Goal: Task Accomplishment & Management: Manage account settings

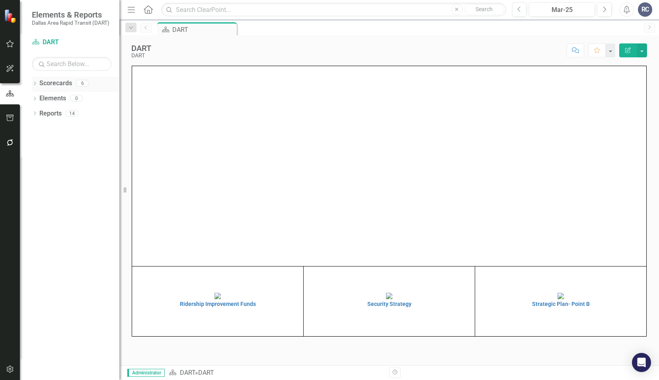
click at [33, 85] on icon "Dropdown" at bounding box center [35, 84] width 6 height 4
click at [41, 97] on icon "Dropdown" at bounding box center [39, 97] width 6 height 5
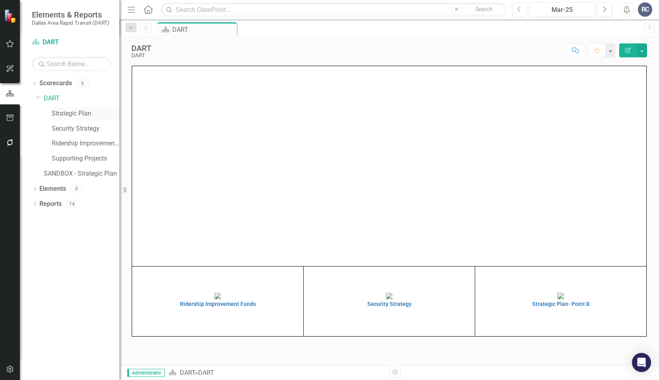
click at [59, 111] on link "Strategic Plan" at bounding box center [86, 113] width 68 height 9
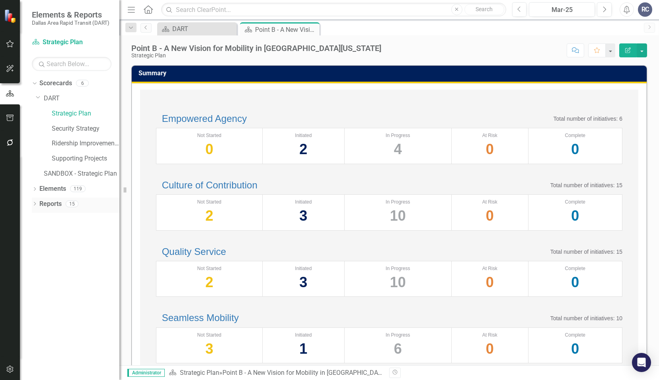
click at [37, 205] on icon "Dropdown" at bounding box center [35, 204] width 6 height 4
click at [36, 276] on icon "Dropdown" at bounding box center [38, 277] width 6 height 4
click at [39, 251] on div "Dropdown" at bounding box center [38, 248] width 6 height 7
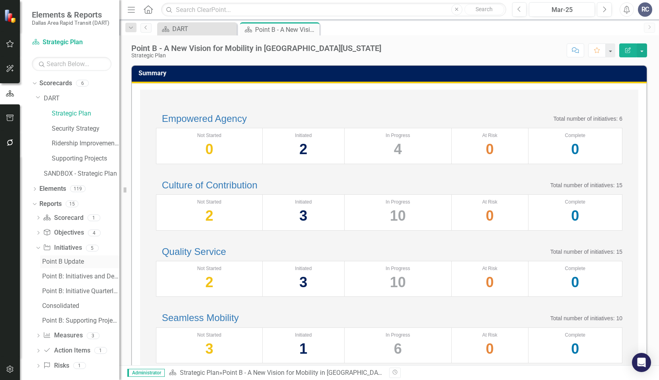
click at [62, 262] on div "Point B Update" at bounding box center [80, 261] width 77 height 7
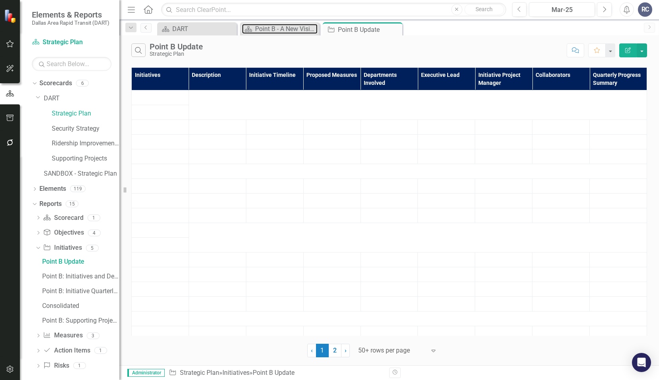
drag, startPoint x: 272, startPoint y: -41, endPoint x: 280, endPoint y: -41, distance: 7.6
click at [280, 0] on html "Elements & Reports Dallas Area Rapid Transit (DART) Scorecard Strategic Plan Se…" at bounding box center [329, 190] width 659 height 380
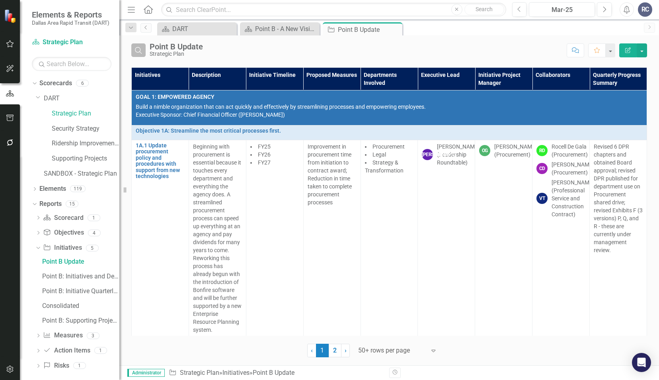
click at [132, 49] on button "Search" at bounding box center [138, 50] width 14 height 14
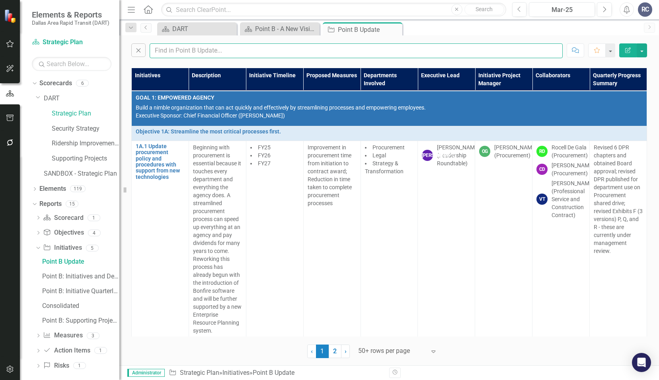
click at [160, 49] on input "text" at bounding box center [356, 50] width 413 height 15
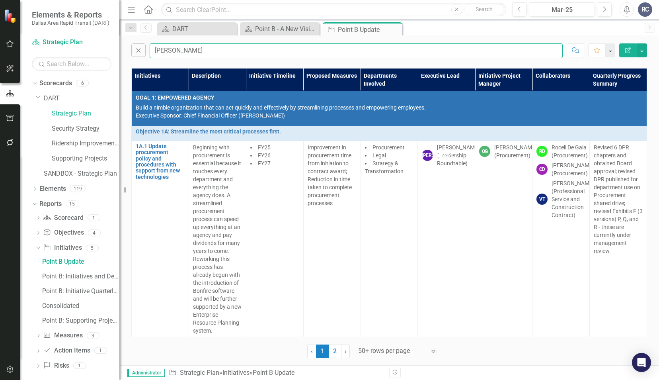
type input "[PERSON_NAME]"
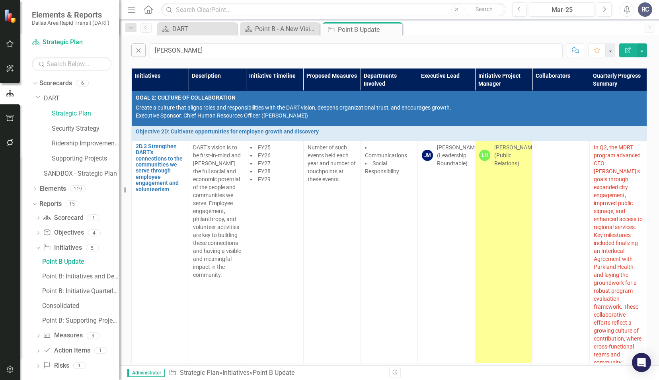
click at [503, 157] on div "[PERSON_NAME] (Public Relations)" at bounding box center [515, 155] width 43 height 24
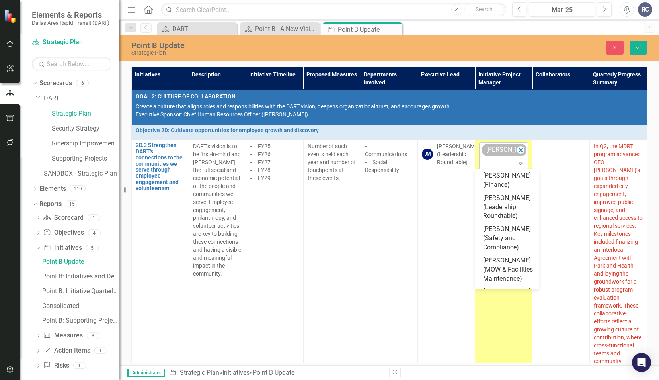
drag, startPoint x: 503, startPoint y: 157, endPoint x: 503, endPoint y: 150, distance: 6.4
click at [503, 150] on div "[PERSON_NAME] (Public Relations)" at bounding box center [500, 150] width 32 height 12
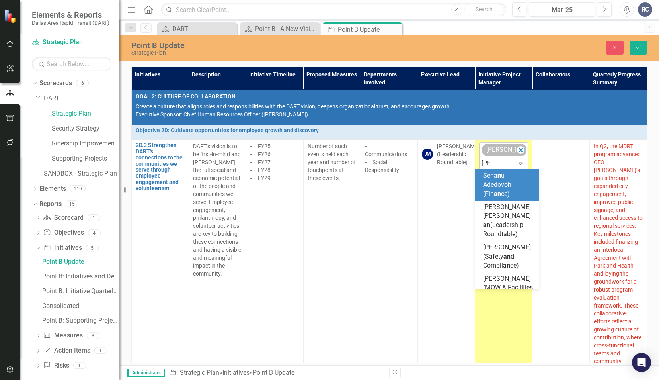
type input "[PERSON_NAME]"
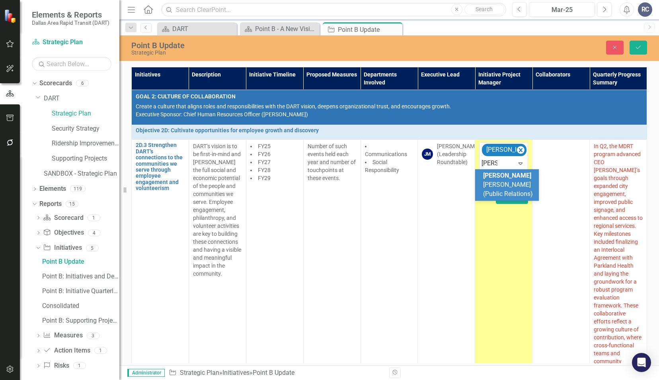
click at [503, 181] on span "[PERSON_NAME] (Public Relations)" at bounding box center [508, 184] width 50 height 26
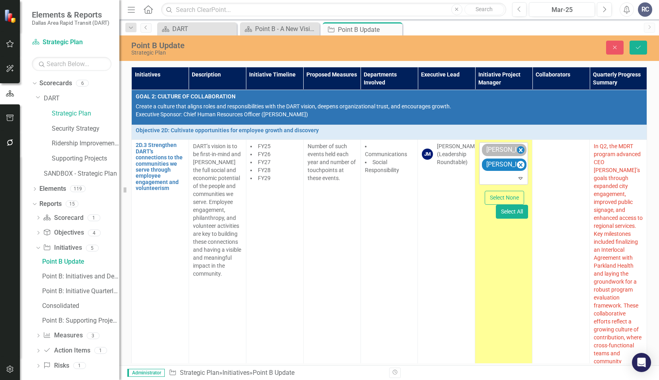
click at [519, 148] on icon "Remove Larry Henderson (Public Relations)" at bounding box center [521, 150] width 4 height 4
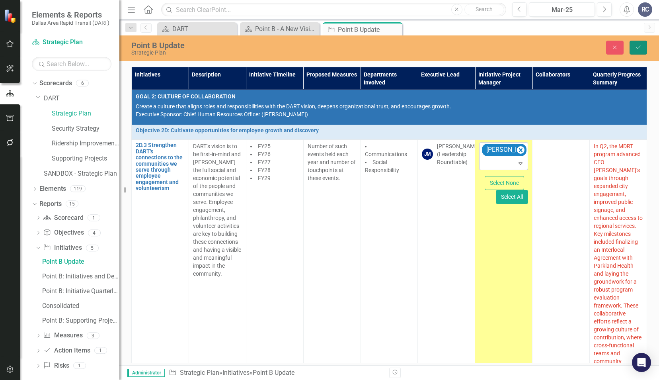
click at [643, 48] on button "Save" at bounding box center [638, 48] width 18 height 14
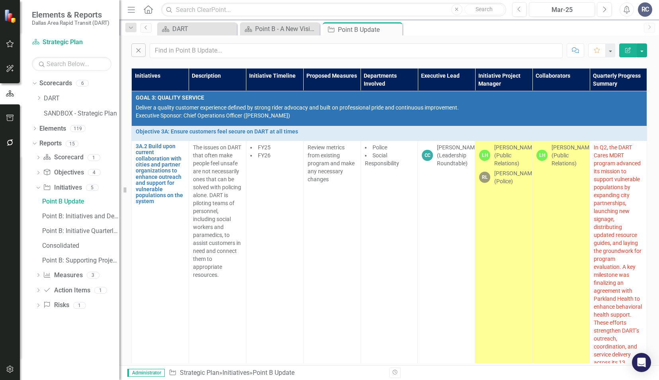
click at [514, 185] on div "[PERSON_NAME] (Police)" at bounding box center [515, 177] width 43 height 16
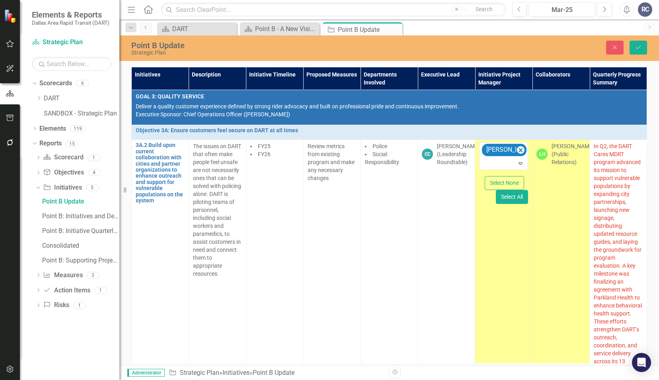
click at [561, 222] on td "LH [PERSON_NAME] (Public Relations)" at bounding box center [560, 258] width 57 height 236
click at [519, 163] on icon "Expand" at bounding box center [520, 163] width 8 height 6
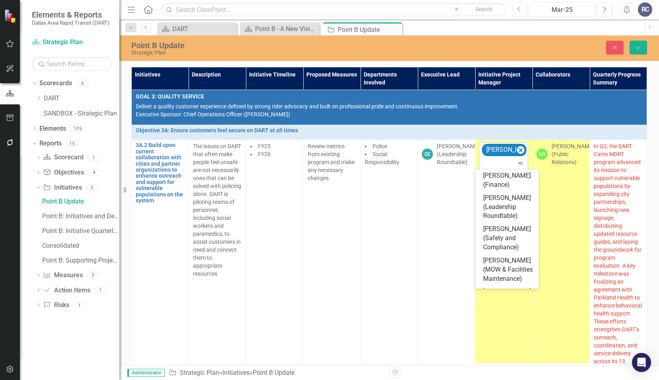
click at [519, 163] on icon "Expand" at bounding box center [520, 163] width 8 height 6
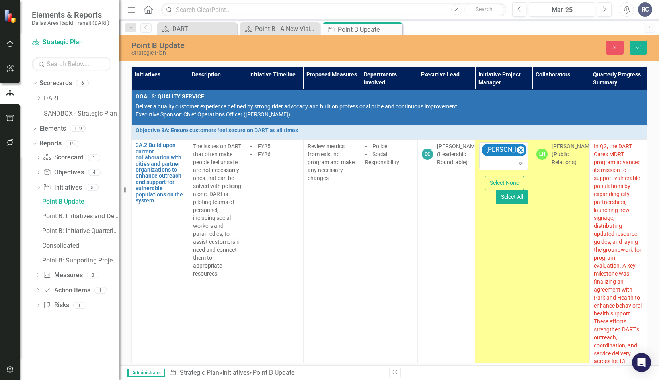
click at [547, 196] on td "LH [PERSON_NAME] (Public Relations)" at bounding box center [560, 258] width 57 height 236
click at [616, 47] on icon "Close" at bounding box center [614, 48] width 7 height 6
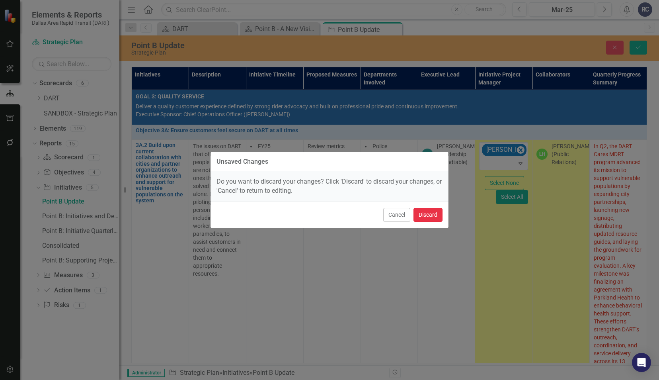
click at [427, 215] on button "Discard" at bounding box center [427, 215] width 29 height 14
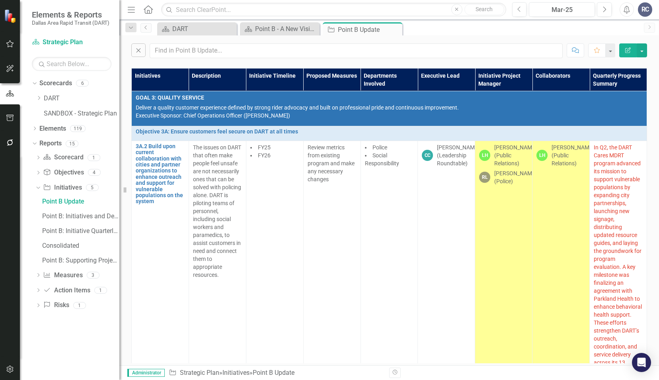
click at [504, 160] on div "[PERSON_NAME] (Public Relations)" at bounding box center [515, 155] width 43 height 24
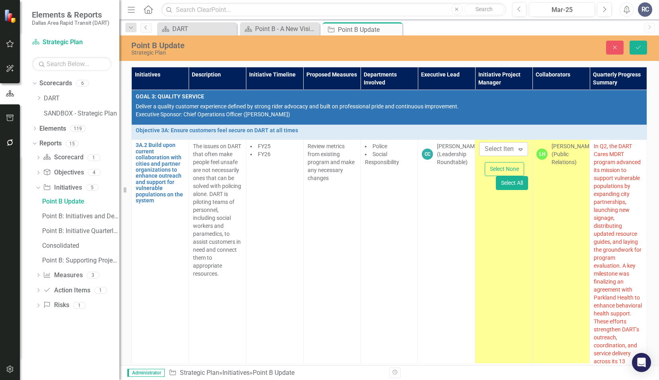
drag, startPoint x: 504, startPoint y: 160, endPoint x: 488, endPoint y: 148, distance: 20.1
click at [488, 148] on div at bounding box center [501, 149] width 41 height 11
click at [517, 227] on td "Select Item... Expand Select None Select All" at bounding box center [503, 258] width 57 height 236
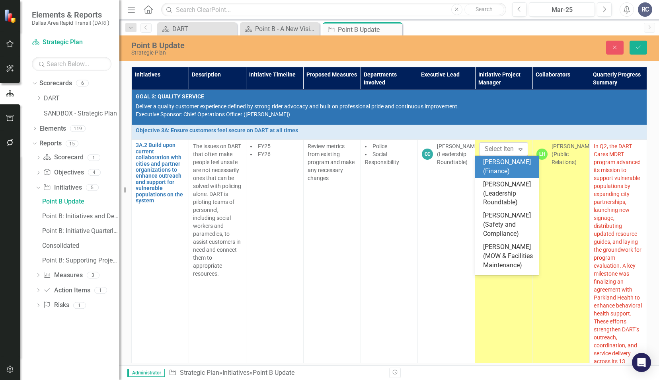
click at [507, 146] on div at bounding box center [501, 149] width 41 height 11
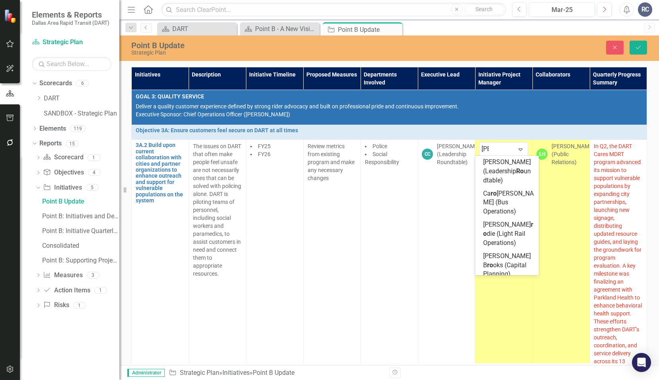
type input "rona"
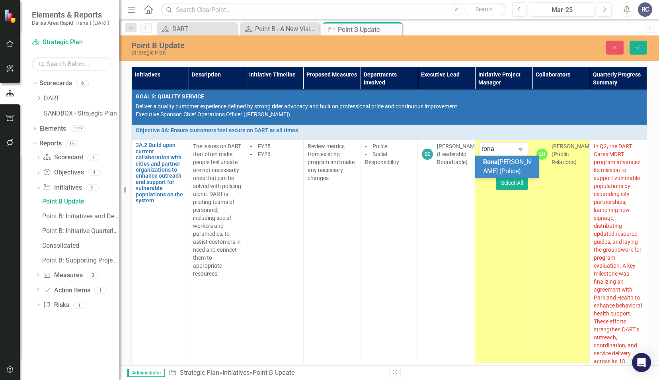
click at [519, 165] on span "Rona [PERSON_NAME] (Police)" at bounding box center [507, 166] width 48 height 17
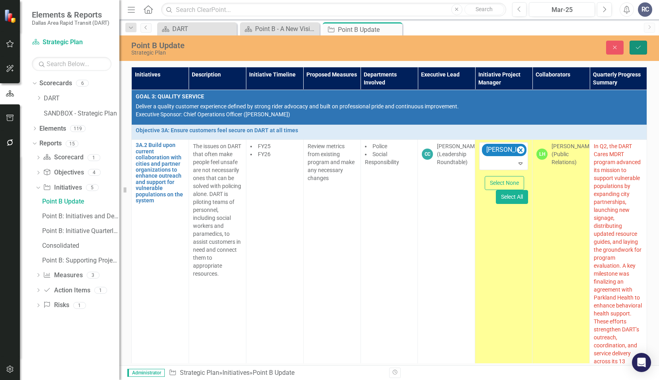
click at [640, 47] on icon "Save" at bounding box center [638, 48] width 7 height 6
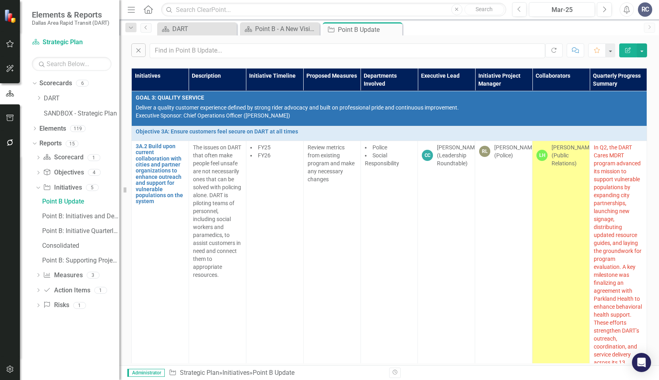
click at [561, 156] on div "[PERSON_NAME] (Public Relations)" at bounding box center [572, 155] width 43 height 24
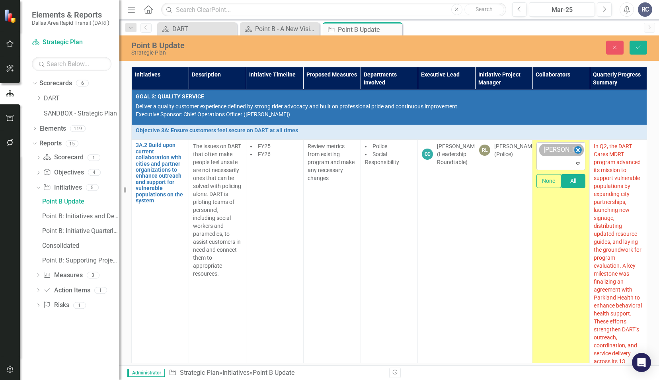
drag, startPoint x: 561, startPoint y: 156, endPoint x: 571, endPoint y: 152, distance: 11.1
click at [574, 152] on icon "Remove Larry Henderson (Public Relations)" at bounding box center [578, 150] width 8 height 10
click at [645, 49] on button "Save" at bounding box center [638, 48] width 18 height 14
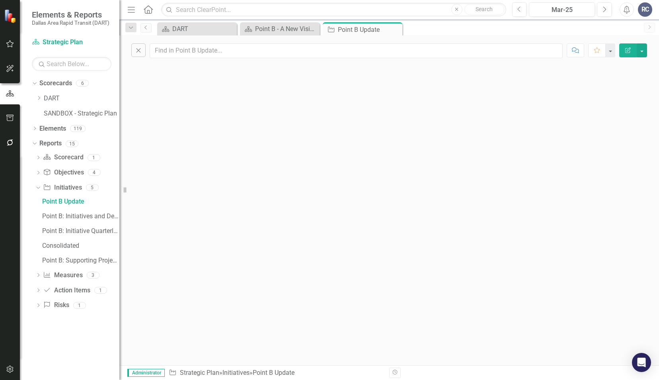
click at [481, 140] on div "Close Comment Favorite Edit Report" at bounding box center [389, 199] width 540 height 329
click at [138, 52] on icon "Close" at bounding box center [138, 50] width 9 height 7
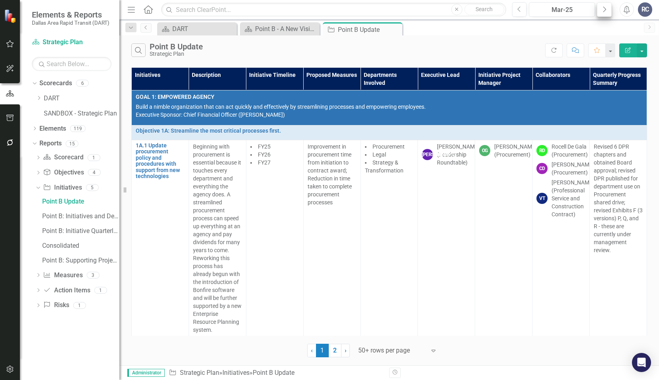
click at [603, 14] on button "Next" at bounding box center [604, 9] width 15 height 14
click at [604, 13] on icon "Next" at bounding box center [604, 9] width 4 height 7
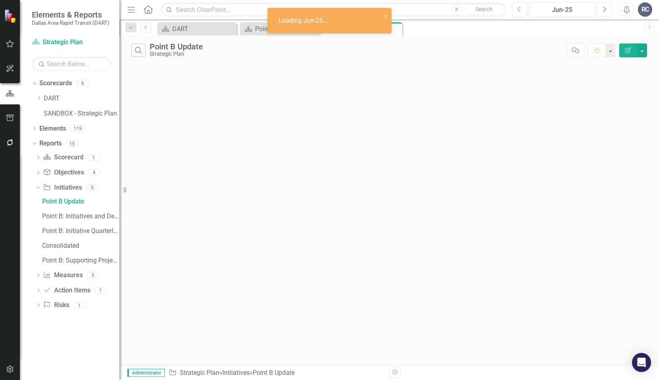
click at [605, 12] on icon "Next" at bounding box center [604, 9] width 4 height 7
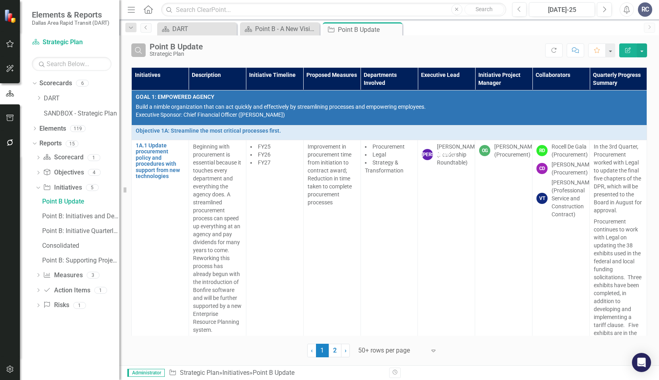
click at [141, 51] on icon "Search" at bounding box center [138, 50] width 9 height 7
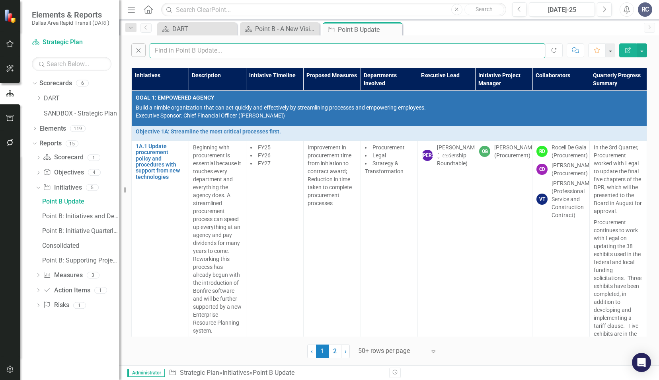
click at [165, 52] on input "text" at bounding box center [348, 50] width 396 height 15
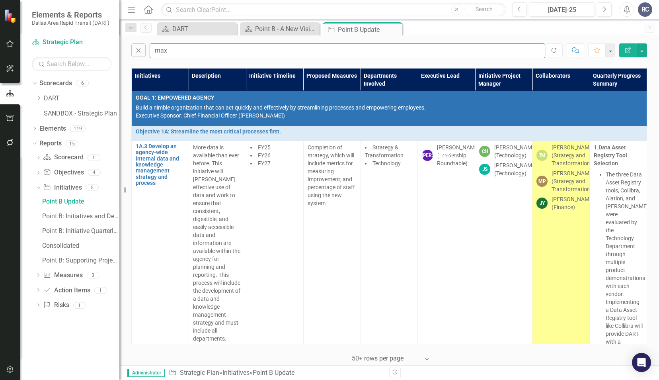
type input "maxime"
click at [551, 193] on div "[PERSON_NAME] (Strategy and Transformation)" at bounding box center [572, 181] width 43 height 24
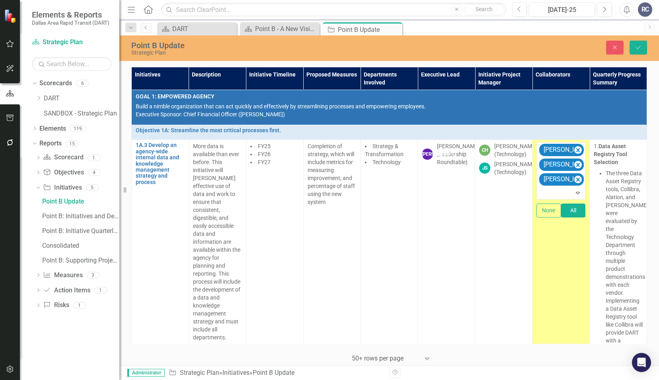
drag, startPoint x: 549, startPoint y: 193, endPoint x: 569, endPoint y: 238, distance: 48.8
click at [574, 164] on icon "Remove Maxime Paul (Strategy and Transformation)" at bounding box center [578, 165] width 8 height 10
click at [637, 49] on icon "Save" at bounding box center [638, 48] width 7 height 6
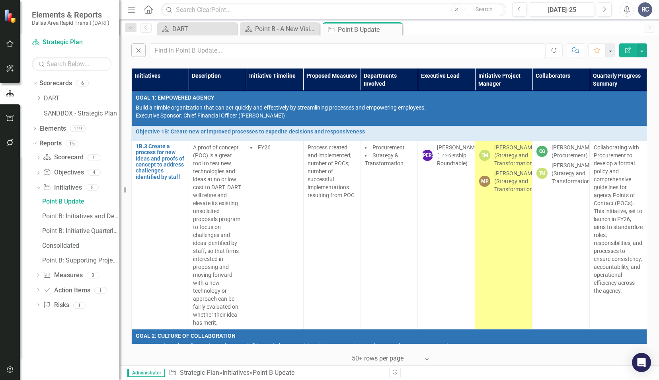
click at [507, 193] on div "[PERSON_NAME] (Strategy and Transformation)" at bounding box center [515, 181] width 43 height 24
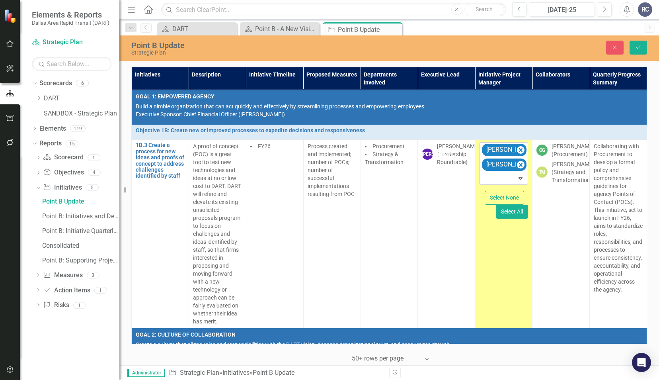
drag, startPoint x: 507, startPoint y: 193, endPoint x: 495, endPoint y: 177, distance: 19.9
click at [495, 177] on div at bounding box center [503, 178] width 45 height 11
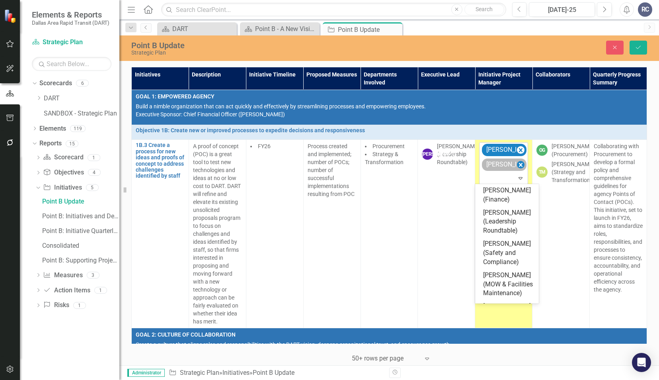
click at [519, 166] on icon "Remove Maxime Paul (Strategy and Transformation)" at bounding box center [521, 165] width 4 height 4
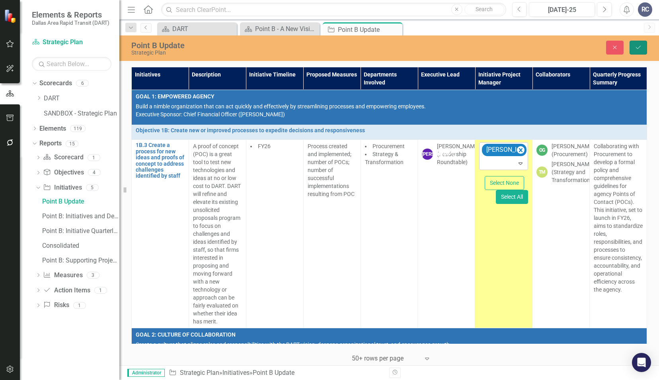
click at [643, 49] on button "Save" at bounding box center [638, 48] width 18 height 14
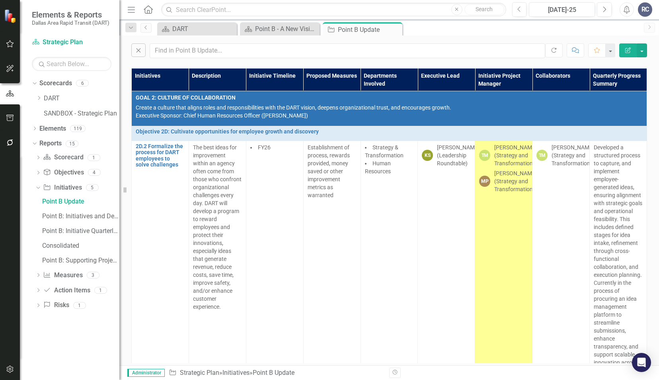
click at [508, 187] on div "[PERSON_NAME] (Strategy and Transformation)" at bounding box center [515, 181] width 43 height 24
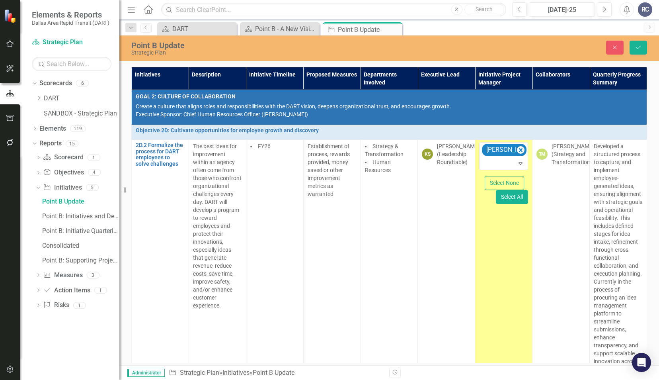
drag, startPoint x: 508, startPoint y: 187, endPoint x: 493, endPoint y: 237, distance: 52.1
click at [493, 237] on td "[PERSON_NAME] (Strategy and Transformation) Expand Select None Select All" at bounding box center [503, 258] width 57 height 236
click at [644, 49] on button "Save" at bounding box center [638, 48] width 18 height 14
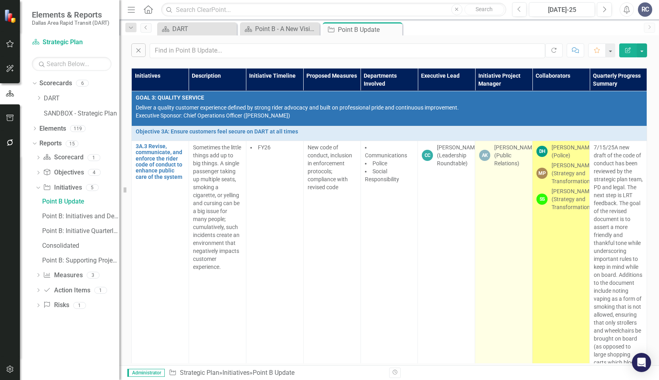
click at [510, 188] on td "AK [PERSON_NAME] (Public Relations)" at bounding box center [503, 278] width 57 height 276
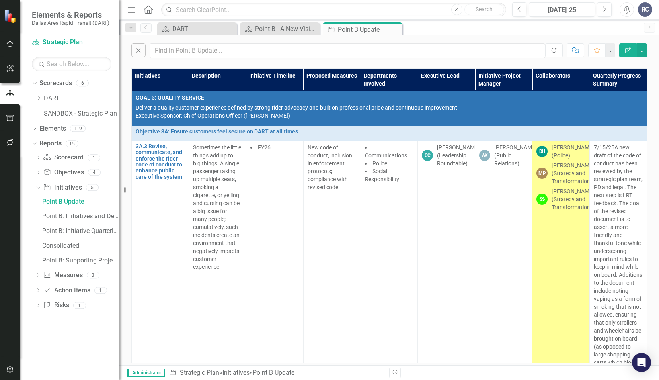
click at [562, 174] on div "[PERSON_NAME] (Strategy and Transformation)" at bounding box center [572, 173] width 43 height 24
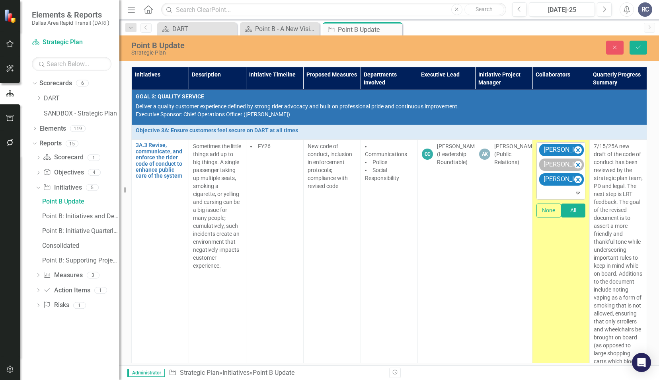
drag, startPoint x: 562, startPoint y: 174, endPoint x: 558, endPoint y: 165, distance: 9.5
click at [558, 165] on div "[PERSON_NAME] (Strategy and Transformation)" at bounding box center [557, 165] width 32 height 12
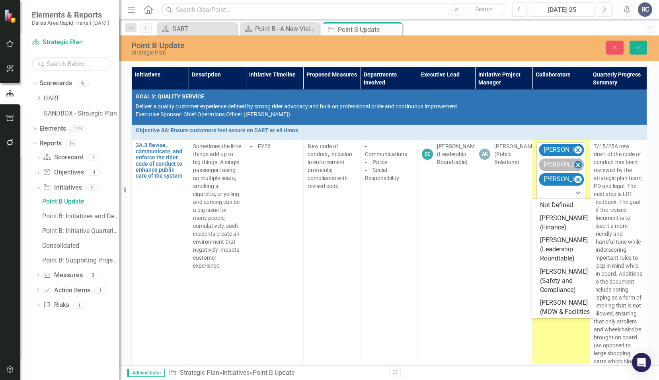
click at [576, 163] on icon "Remove Maxime Paul (Strategy and Transformation)" at bounding box center [578, 165] width 4 height 4
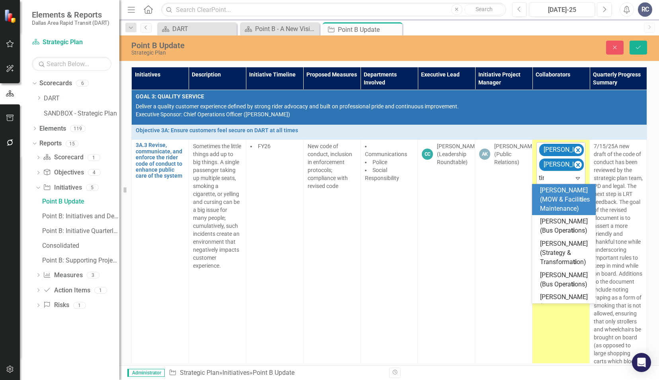
type input "[PERSON_NAME]"
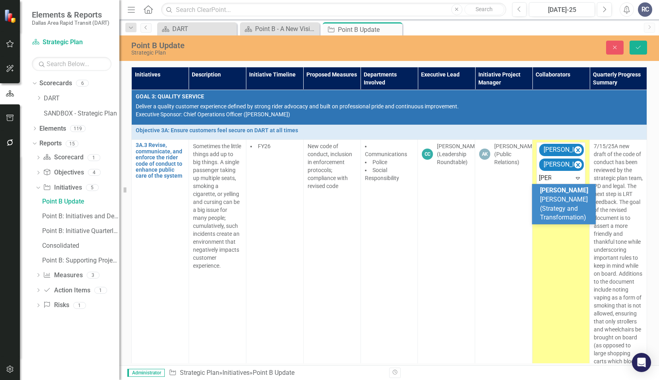
click at [573, 205] on span "[PERSON_NAME] (Strategy and Transformation)" at bounding box center [564, 203] width 48 height 35
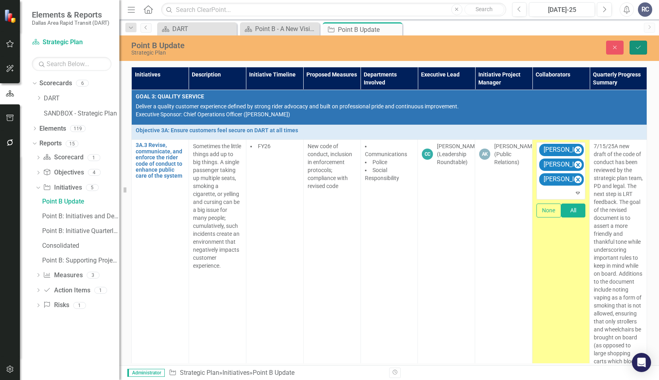
click at [641, 49] on icon "Save" at bounding box center [638, 48] width 7 height 6
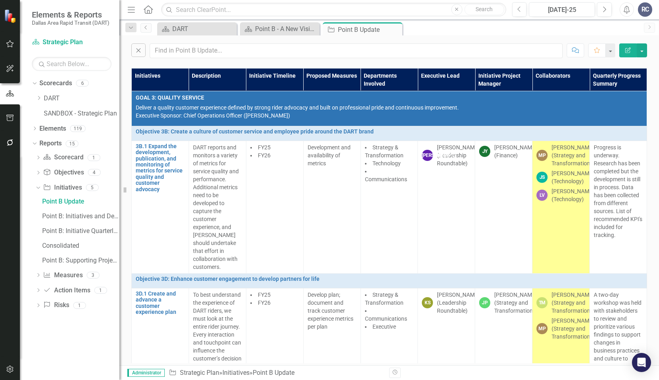
click at [561, 150] on div "[PERSON_NAME] (Strategy and Transformation)" at bounding box center [572, 155] width 43 height 24
click at [561, 151] on div "[PERSON_NAME] (Strategy and Transformation)" at bounding box center [572, 155] width 43 height 24
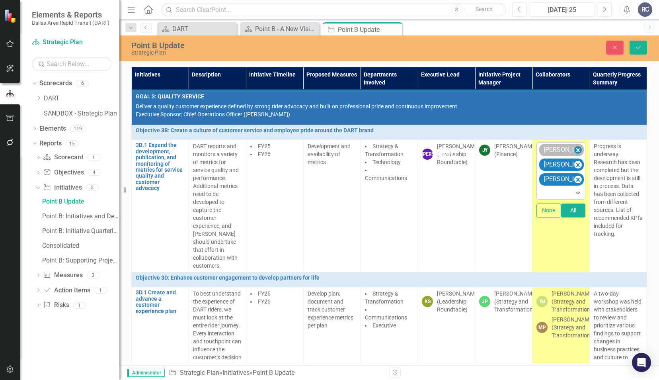
drag, startPoint x: 561, startPoint y: 151, endPoint x: 571, endPoint y: 151, distance: 10.0
click at [574, 151] on icon "Remove Maxime Paul (Strategy and Transformation)" at bounding box center [578, 150] width 8 height 10
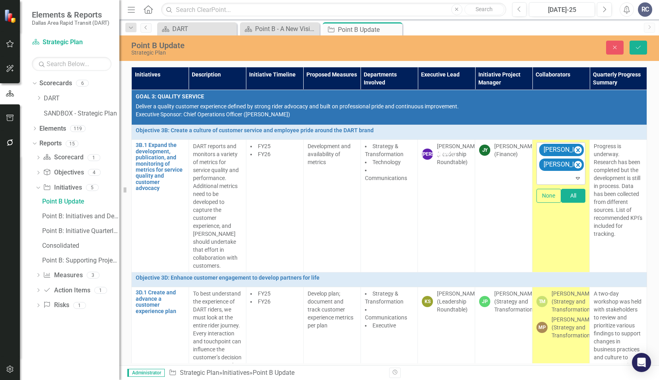
click at [562, 178] on div at bounding box center [561, 178] width 45 height 11
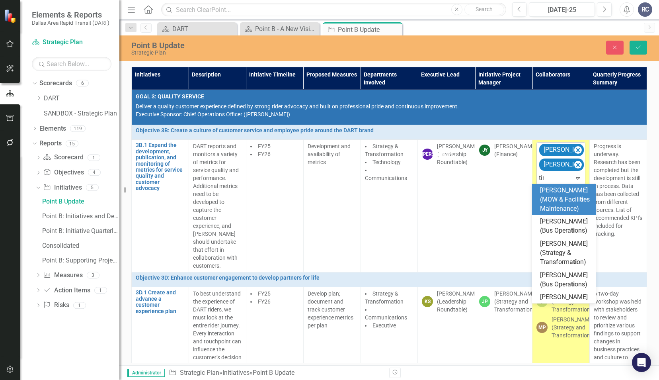
type input "[PERSON_NAME]"
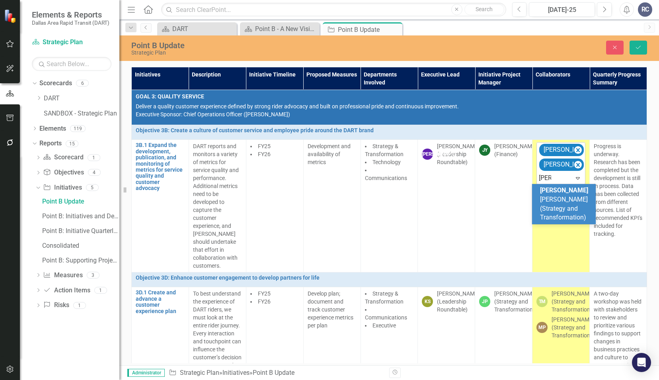
click at [557, 196] on span "[PERSON_NAME] (Strategy and Transformation)" at bounding box center [564, 203] width 48 height 35
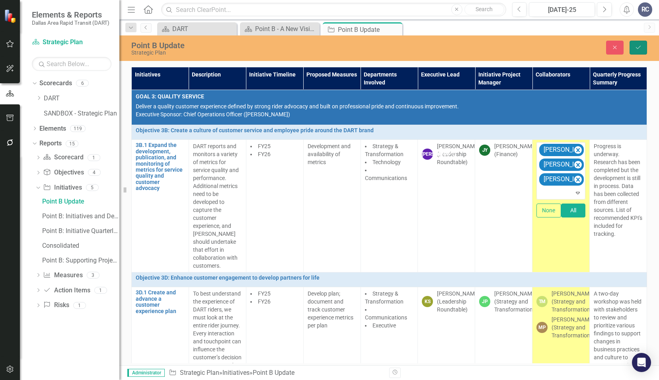
click at [638, 49] on icon "Save" at bounding box center [638, 48] width 7 height 6
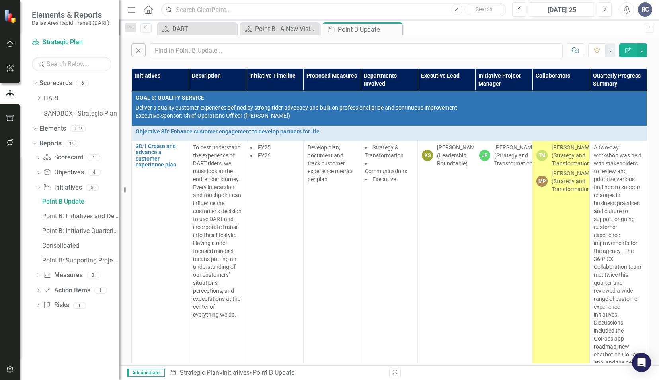
click at [557, 207] on td "TM [PERSON_NAME] (Strategy and Transformation) MP [PERSON_NAME] (Strategy and T…" at bounding box center [560, 357] width 57 height 435
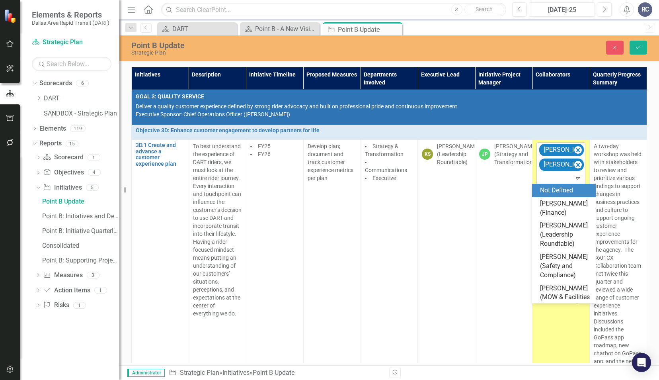
drag, startPoint x: 557, startPoint y: 207, endPoint x: 548, endPoint y: 173, distance: 34.5
click at [548, 173] on div at bounding box center [561, 178] width 45 height 11
click at [576, 163] on icon "Remove Maxime Paul (Strategy and Transformation)" at bounding box center [578, 165] width 4 height 4
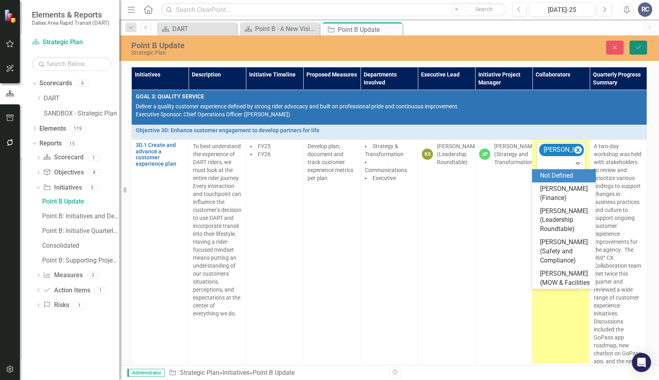
click at [639, 46] on icon "Save" at bounding box center [638, 48] width 7 height 6
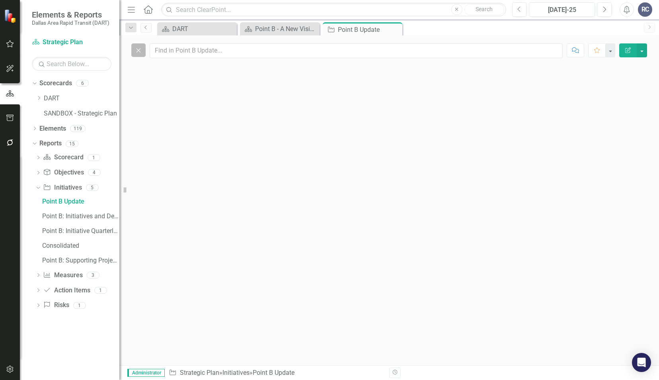
click at [139, 52] on icon "Close" at bounding box center [138, 50] width 9 height 7
